Goal: Complete application form

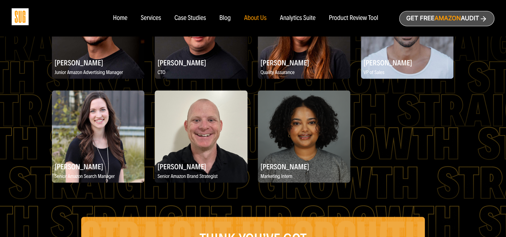
scroll to position [866, 0]
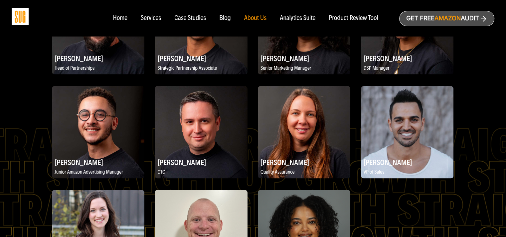
click at [406, 114] on img at bounding box center [407, 132] width 92 height 92
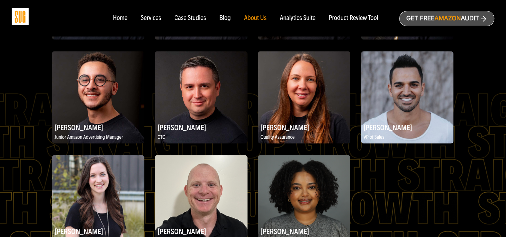
scroll to position [932, 0]
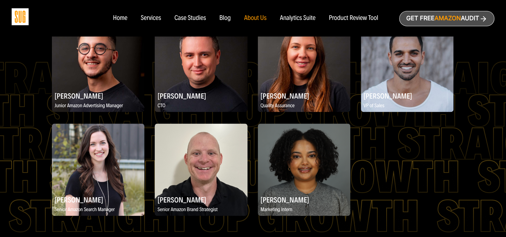
click at [180, 101] on h2 "Konstantin Komarov" at bounding box center [201, 95] width 92 height 13
click at [377, 98] on h2 "Jeff Siddiqi" at bounding box center [407, 95] width 92 height 13
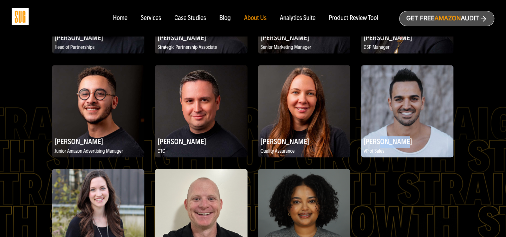
scroll to position [866, 0]
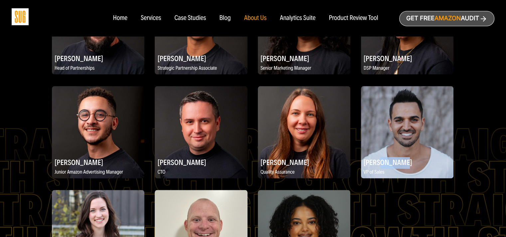
click at [400, 129] on img at bounding box center [407, 132] width 92 height 92
click at [380, 167] on h2 "Jeff Siddiqi" at bounding box center [407, 162] width 92 height 13
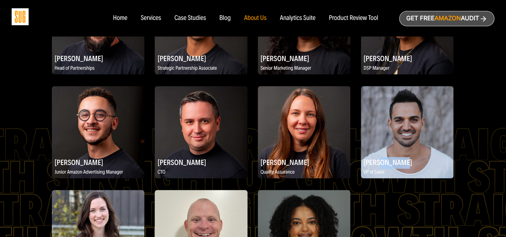
click at [380, 167] on h2 "Jeff Siddiqi" at bounding box center [407, 162] width 92 height 13
click at [380, 177] on p "VP of Sales" at bounding box center [407, 173] width 92 height 8
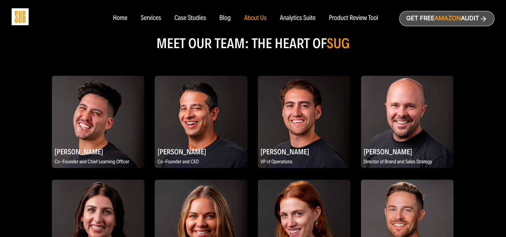
scroll to position [366, 0]
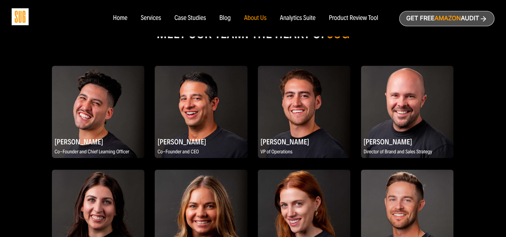
click at [74, 145] on h2 "Daniel Tejada" at bounding box center [98, 141] width 92 height 13
drag, startPoint x: 55, startPoint y: 145, endPoint x: 96, endPoint y: 146, distance: 40.6
click at [96, 146] on h2 "Daniel Tejada" at bounding box center [98, 141] width 92 height 13
drag, startPoint x: 157, startPoint y: 146, endPoint x: 195, endPoint y: 146, distance: 38.2
click at [195, 146] on h2 "Evan Kesner" at bounding box center [201, 141] width 92 height 13
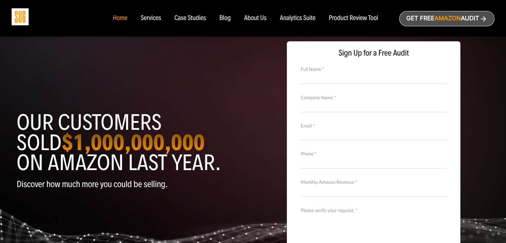
click at [363, 81] on input "Full Name *" at bounding box center [373, 78] width 146 height 12
type input "Norooz Naveed"
click at [361, 102] on input "Company Name *" at bounding box center [373, 106] width 146 height 12
type input "The Frozen Bean Inc"
click at [341, 131] on input "Email *" at bounding box center [373, 134] width 146 height 12
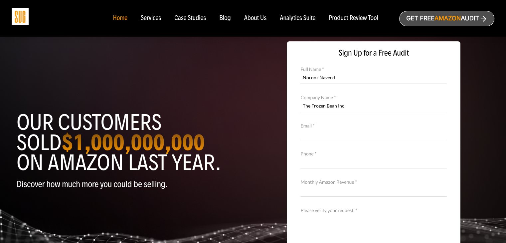
type input "noroozn@thefrozenbean.com"
click at [347, 159] on input "Phone *" at bounding box center [373, 163] width 146 height 12
type input "5415142811"
click at [340, 192] on input "Monthly Amazon Revenue *" at bounding box center [373, 191] width 146 height 12
type input "50,000"
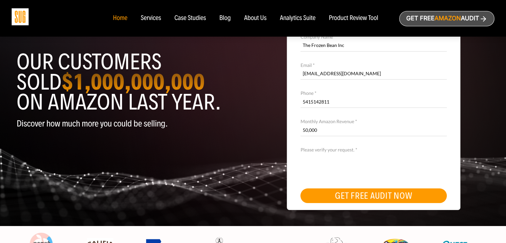
scroll to position [66, 0]
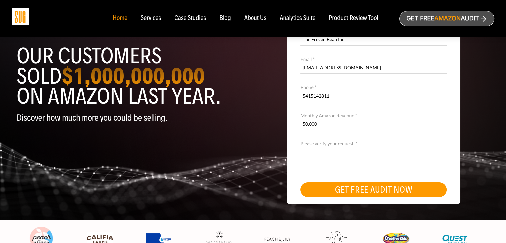
click at [366, 190] on button "GET FREE AUDIT NOW" at bounding box center [373, 189] width 146 height 15
